Goal: Find specific page/section: Find specific page/section

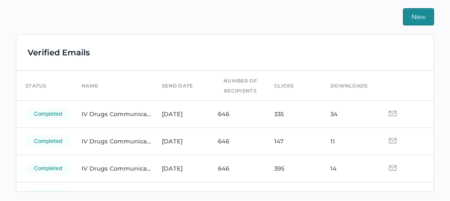
scroll to position [29, 0]
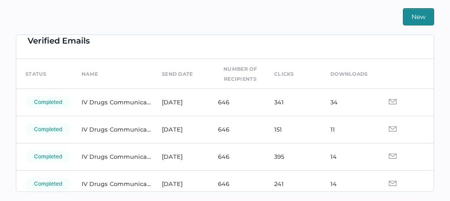
scroll to position [21, 0]
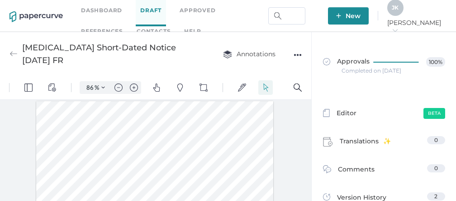
scroll to position [1, 0]
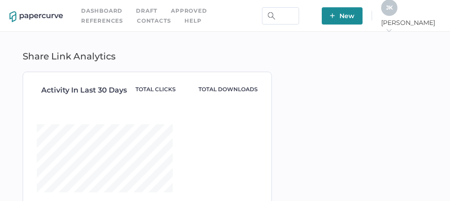
type input "[PERSON_NAME].[PERSON_NAME].[PERSON_NAME] <[PERSON_NAME][EMAIL_ADDRESS][PERSON_…"
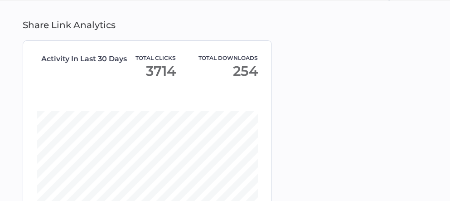
scroll to position [68, 0]
